Goal: Task Accomplishment & Management: Use online tool/utility

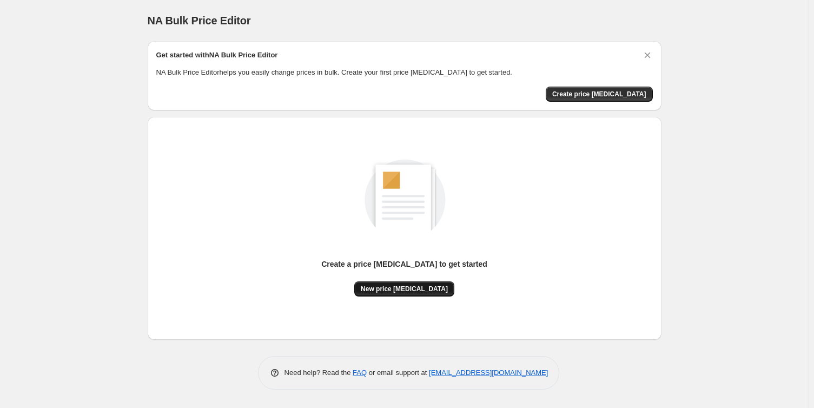
click at [408, 292] on span "New price [MEDICAL_DATA]" at bounding box center [404, 289] width 87 height 9
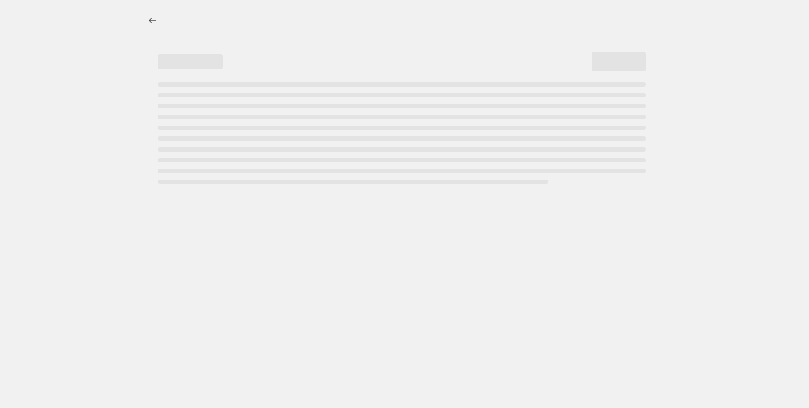
select select "percentage"
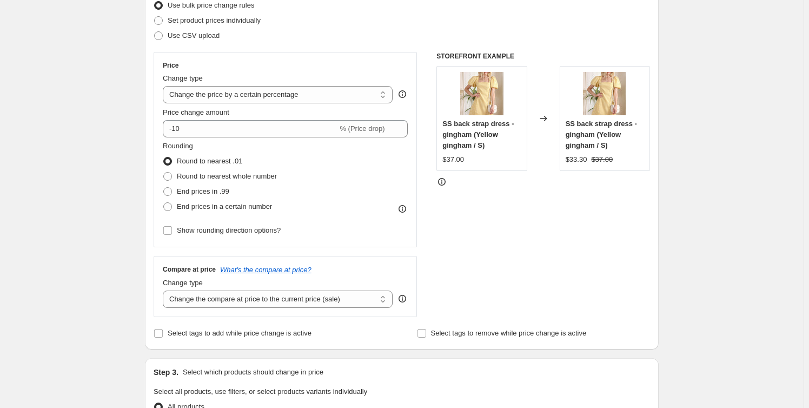
scroll to position [295, 0]
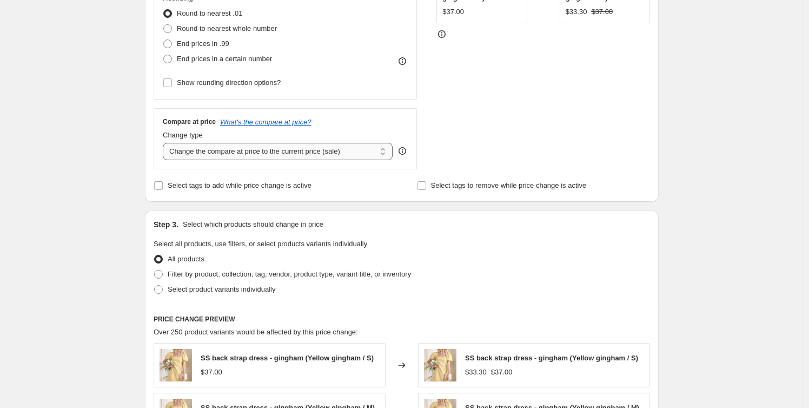
click at [281, 152] on select "Change the compare at price to the current price (sale) Change the compare at p…" at bounding box center [278, 151] width 230 height 17
select select "by"
click at [165, 143] on select "Change the compare at price to the current price (sale) Change the compare at p…" at bounding box center [278, 151] width 230 height 17
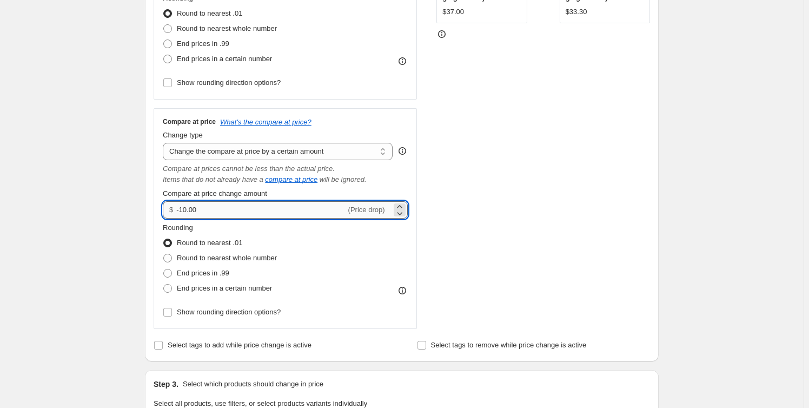
click at [183, 210] on input "-10.00" at bounding box center [260, 209] width 169 height 17
click at [370, 208] on span "(Price drop)" at bounding box center [366, 210] width 37 height 8
click at [405, 208] on icon at bounding box center [399, 213] width 11 height 11
click at [405, 205] on icon at bounding box center [399, 206] width 11 height 11
click at [399, 212] on icon at bounding box center [399, 213] width 11 height 11
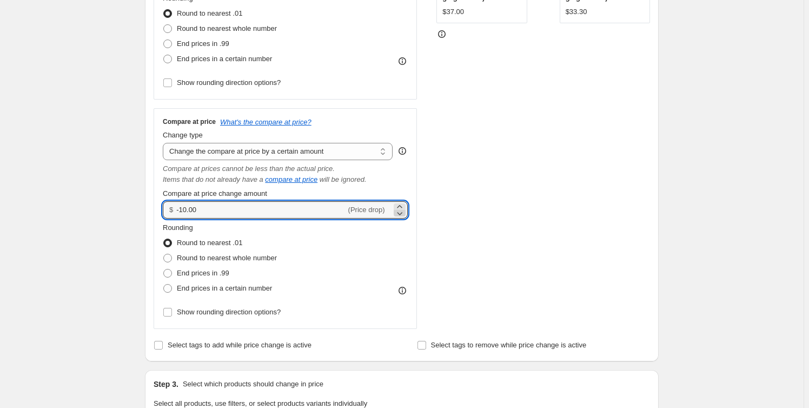
type input "-10.01"
click at [346, 205] on input "-10.01" at bounding box center [260, 209] width 169 height 17
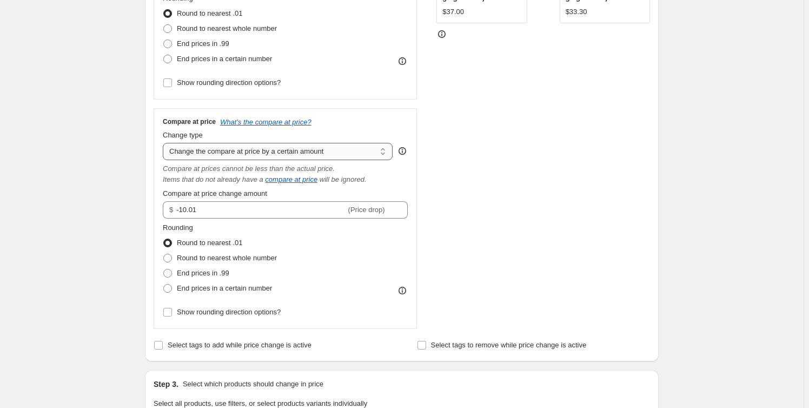
click at [303, 156] on select "Change the compare at price to the current price (sale) Change the compare at p…" at bounding box center [278, 151] width 230 height 17
select select "bp"
click at [165, 143] on select "Change the compare at price to the current price (sale) Change the compare at p…" at bounding box center [278, 151] width 230 height 17
type input "12.00"
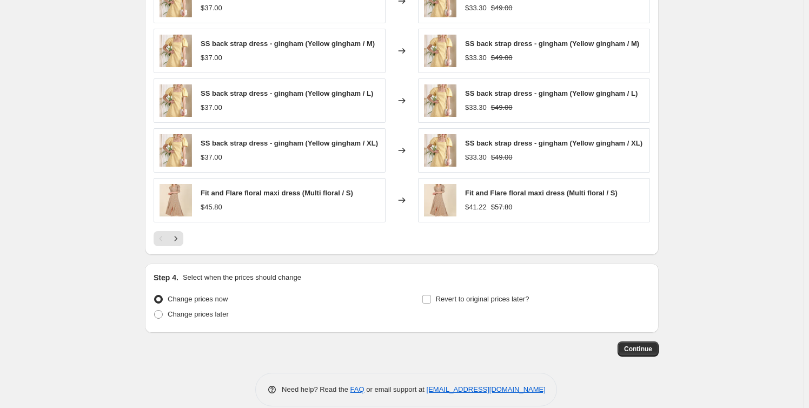
scroll to position [822, 0]
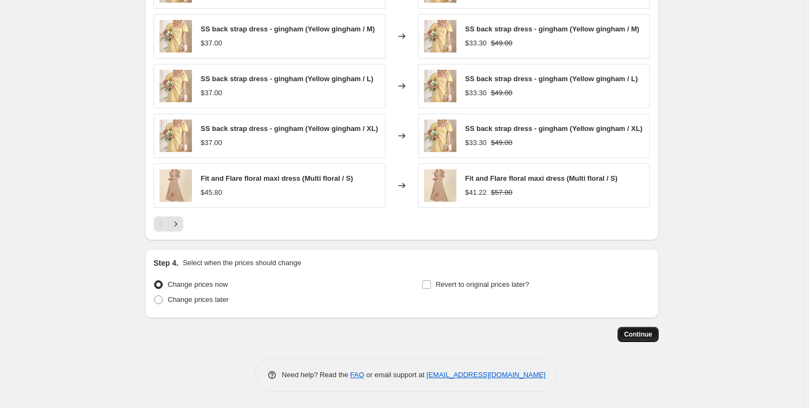
click at [641, 334] on span "Continue" at bounding box center [638, 334] width 28 height 9
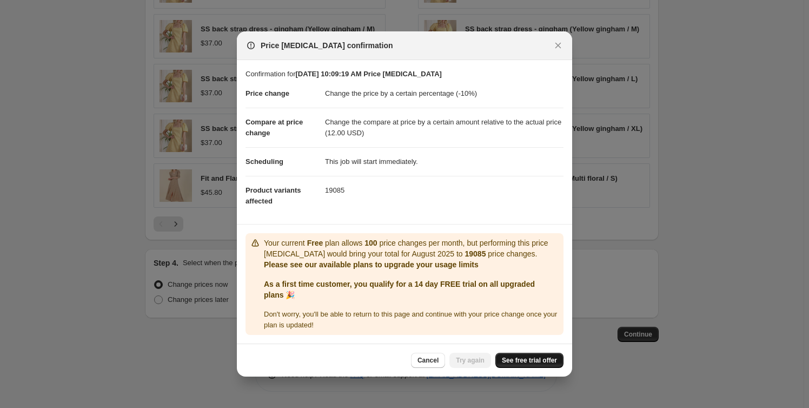
click at [531, 359] on span "See free trial offer" at bounding box center [529, 360] width 55 height 9
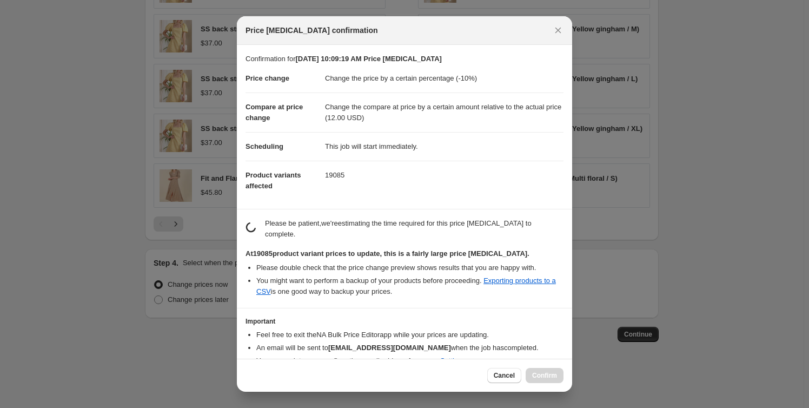
click at [425, 317] on h3 "Important" at bounding box center [405, 321] width 318 height 9
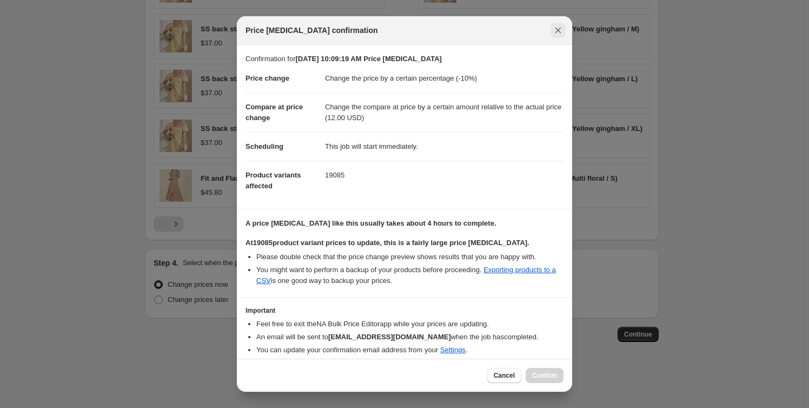
click at [557, 27] on icon "Close" at bounding box center [558, 30] width 11 height 11
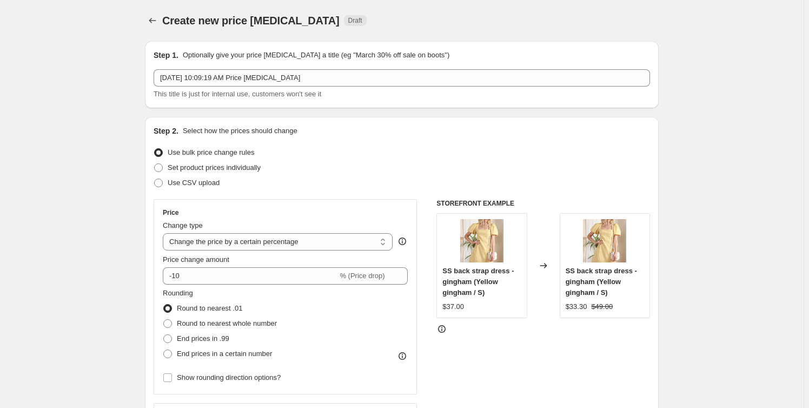
scroll to position [822, 0]
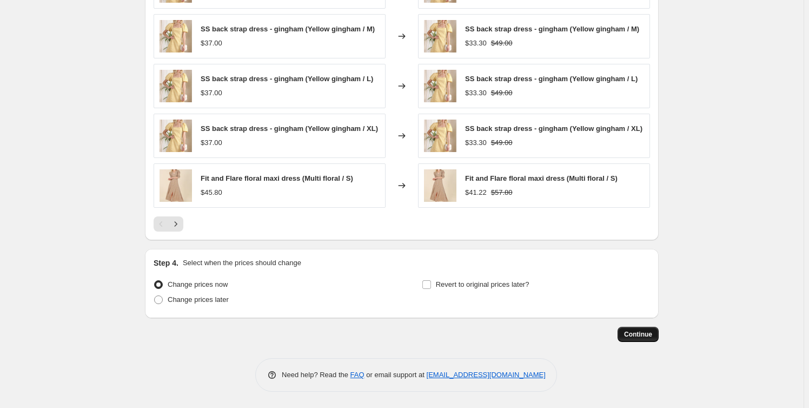
click at [645, 332] on span "Continue" at bounding box center [638, 334] width 28 height 9
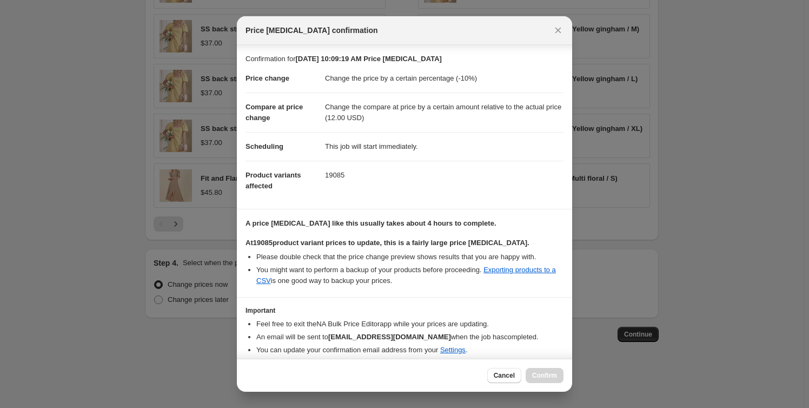
scroll to position [39, 0]
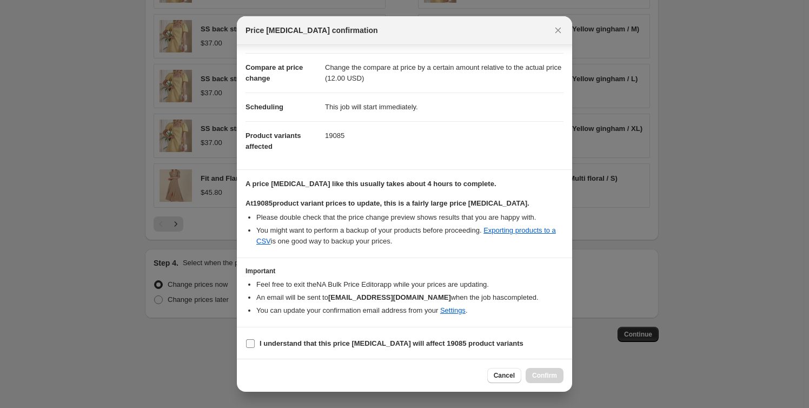
click at [316, 343] on b "I understand that this price change job will affect 19085 product variants" at bounding box center [392, 343] width 264 height 8
click at [255, 343] on input "I understand that this price change job will affect 19085 product variants" at bounding box center [250, 343] width 9 height 9
checkbox input "true"
click at [555, 378] on span "Confirm" at bounding box center [544, 375] width 25 height 9
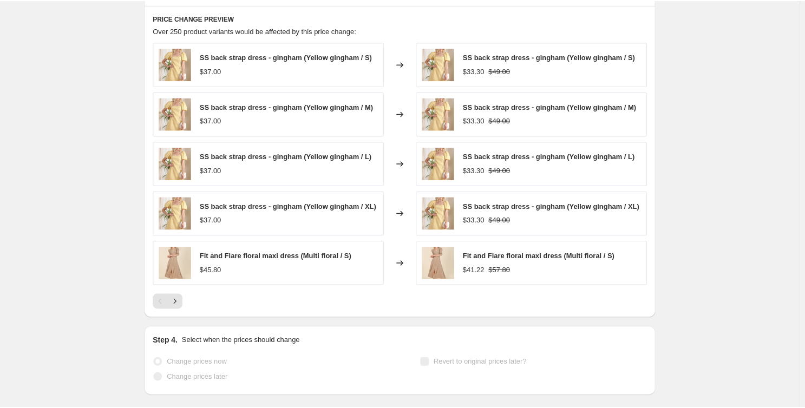
scroll to position [850, 0]
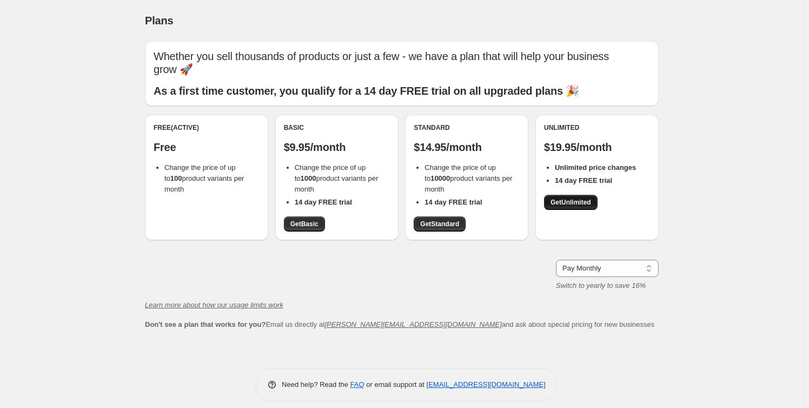
click at [575, 200] on span "Get Unlimited" at bounding box center [571, 202] width 41 height 9
